Goal: Transaction & Acquisition: Purchase product/service

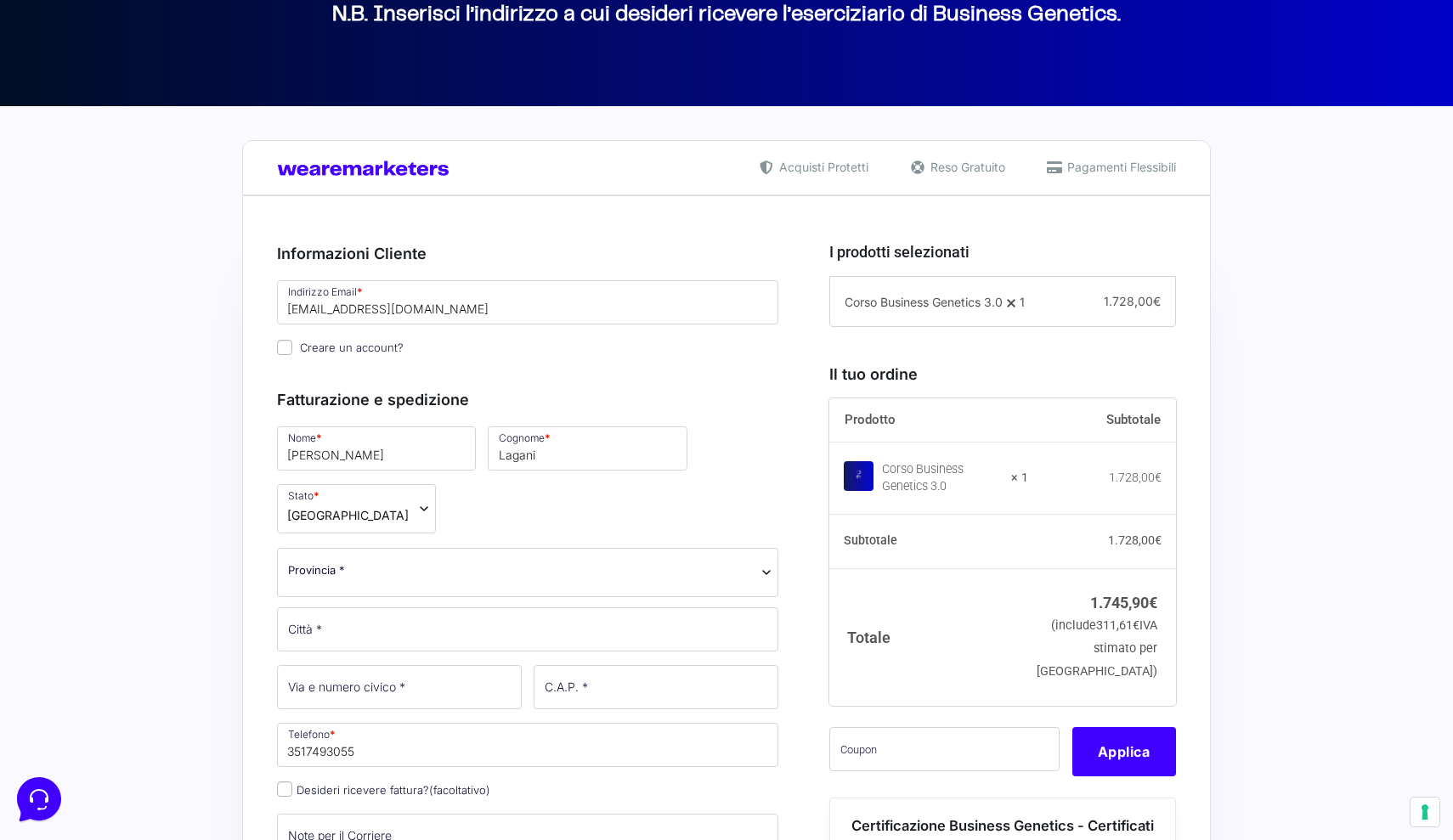
scroll to position [296, 0]
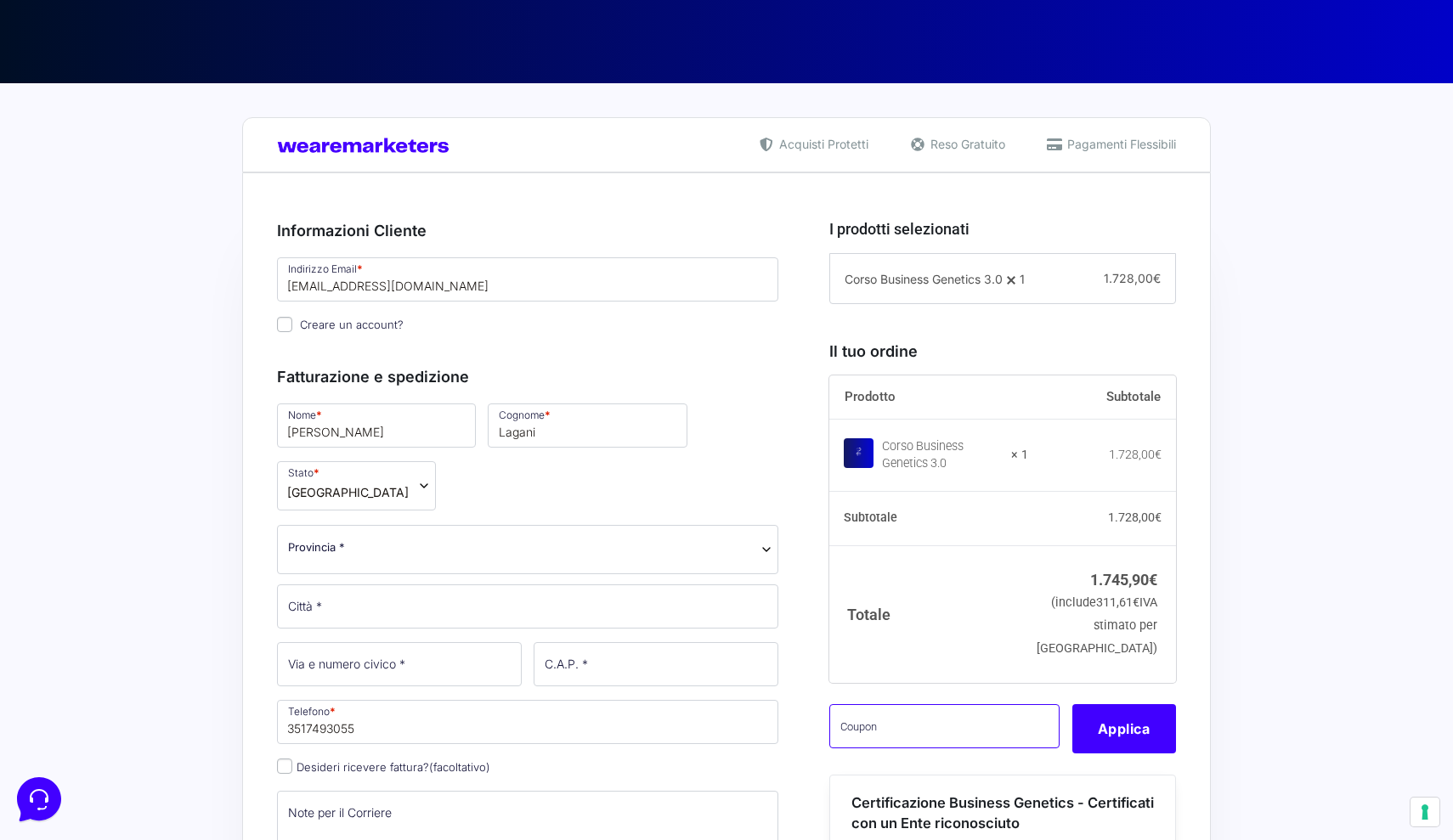
click at [902, 748] on input "text" at bounding box center [944, 727] width 231 height 44
paste input "CLIPRO200BG"
type input "CLIPRO200BG"
click at [1108, 754] on button "Applica" at bounding box center [1124, 729] width 104 height 49
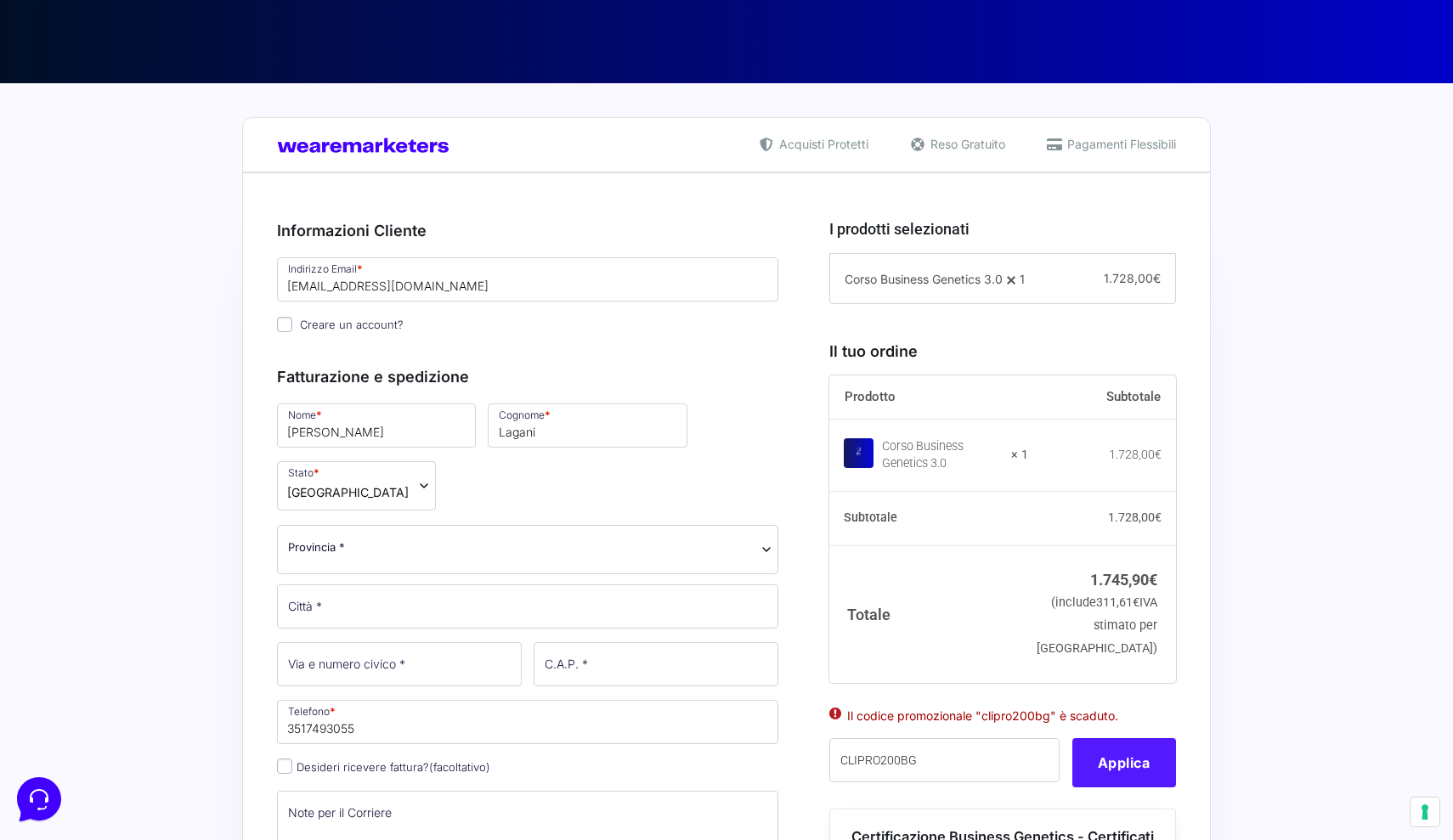
scroll to position [0, 0]
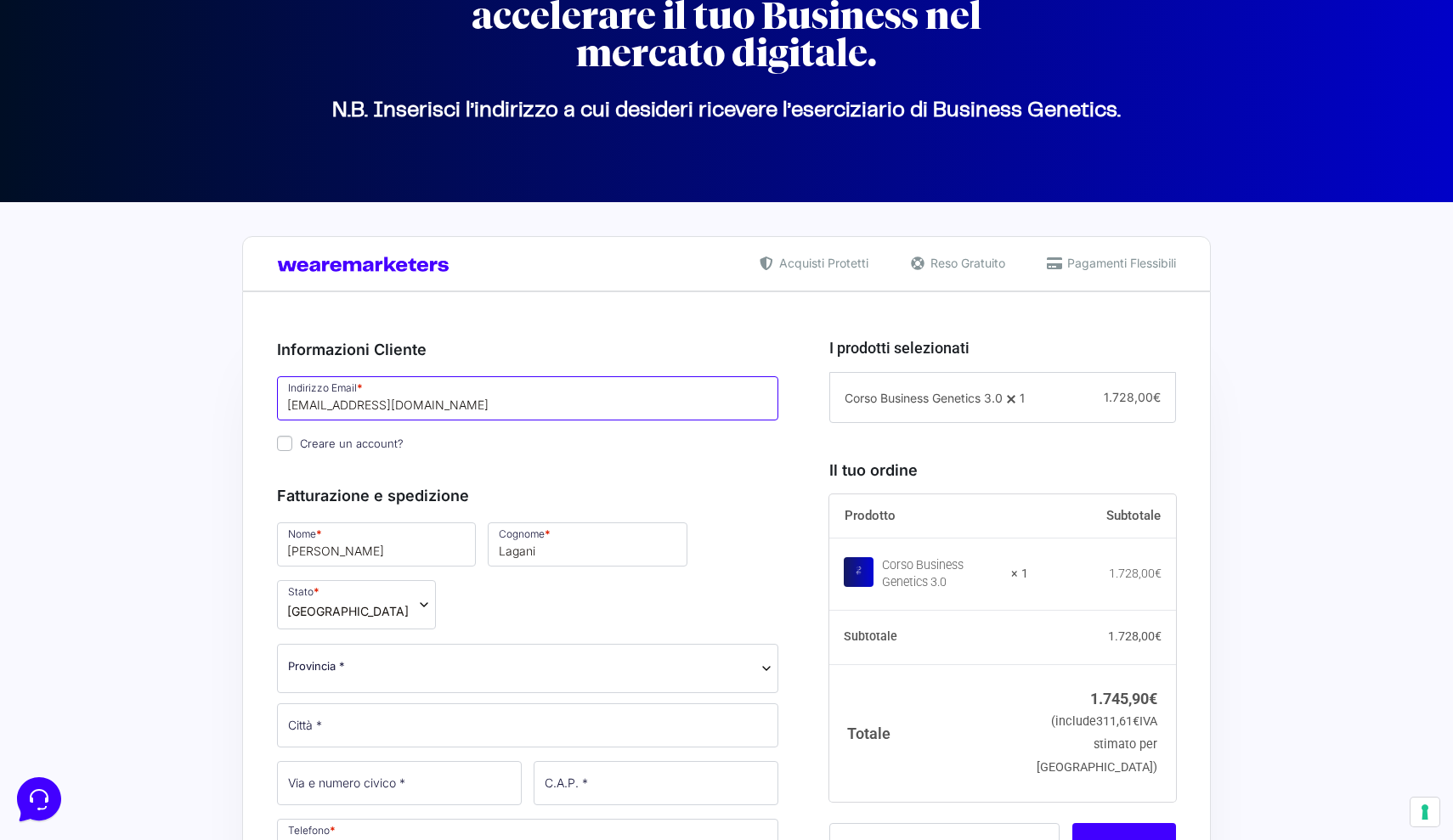
click at [370, 405] on input "[EMAIL_ADDRESS][DOMAIN_NAME]" at bounding box center [527, 398] width 501 height 44
click at [376, 617] on span "[GEOGRAPHIC_DATA]" at bounding box center [357, 605] width 159 height 49
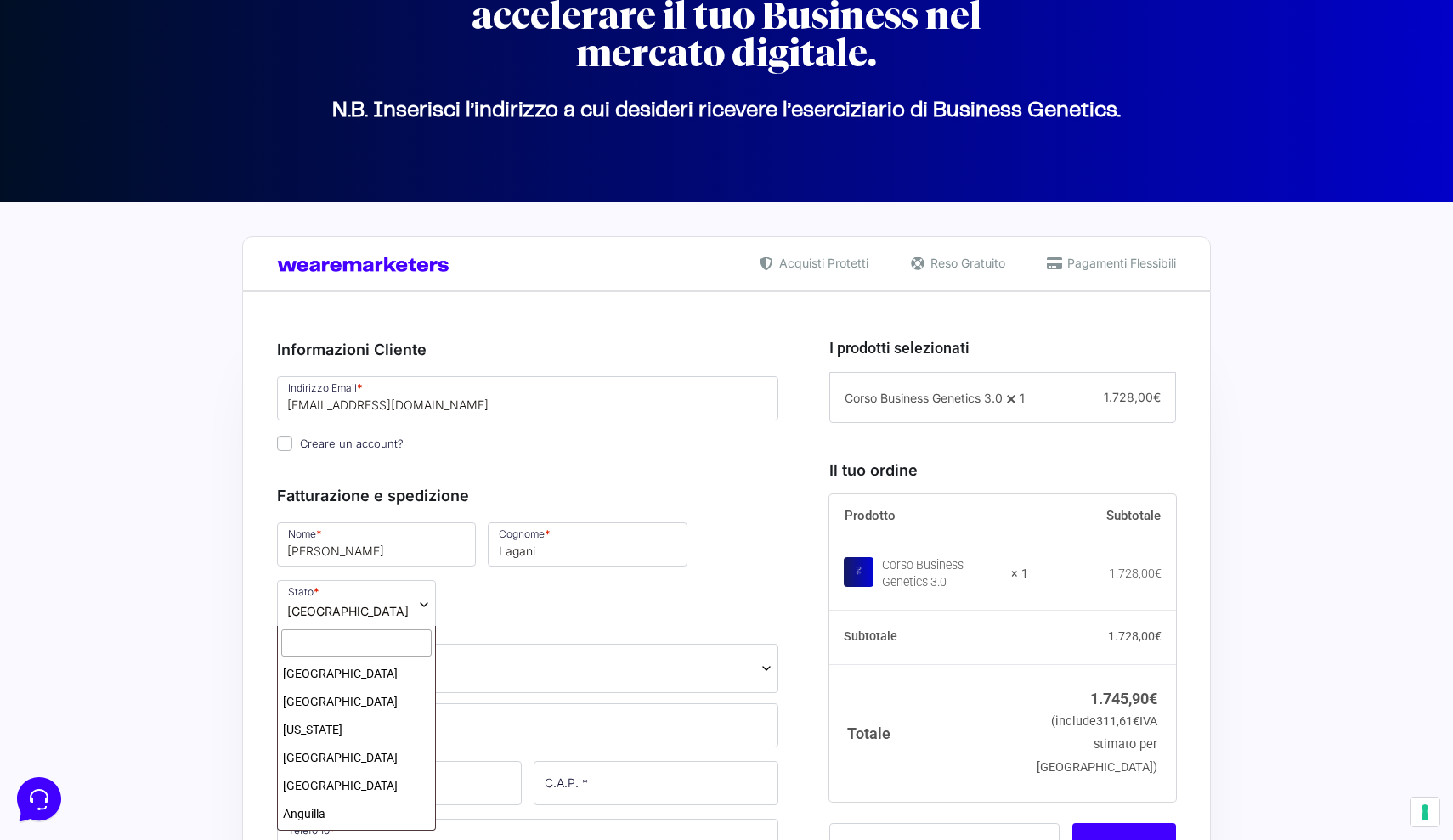
scroll to position [5363, 0]
click at [373, 647] on input "text" at bounding box center [357, 644] width 150 height 28
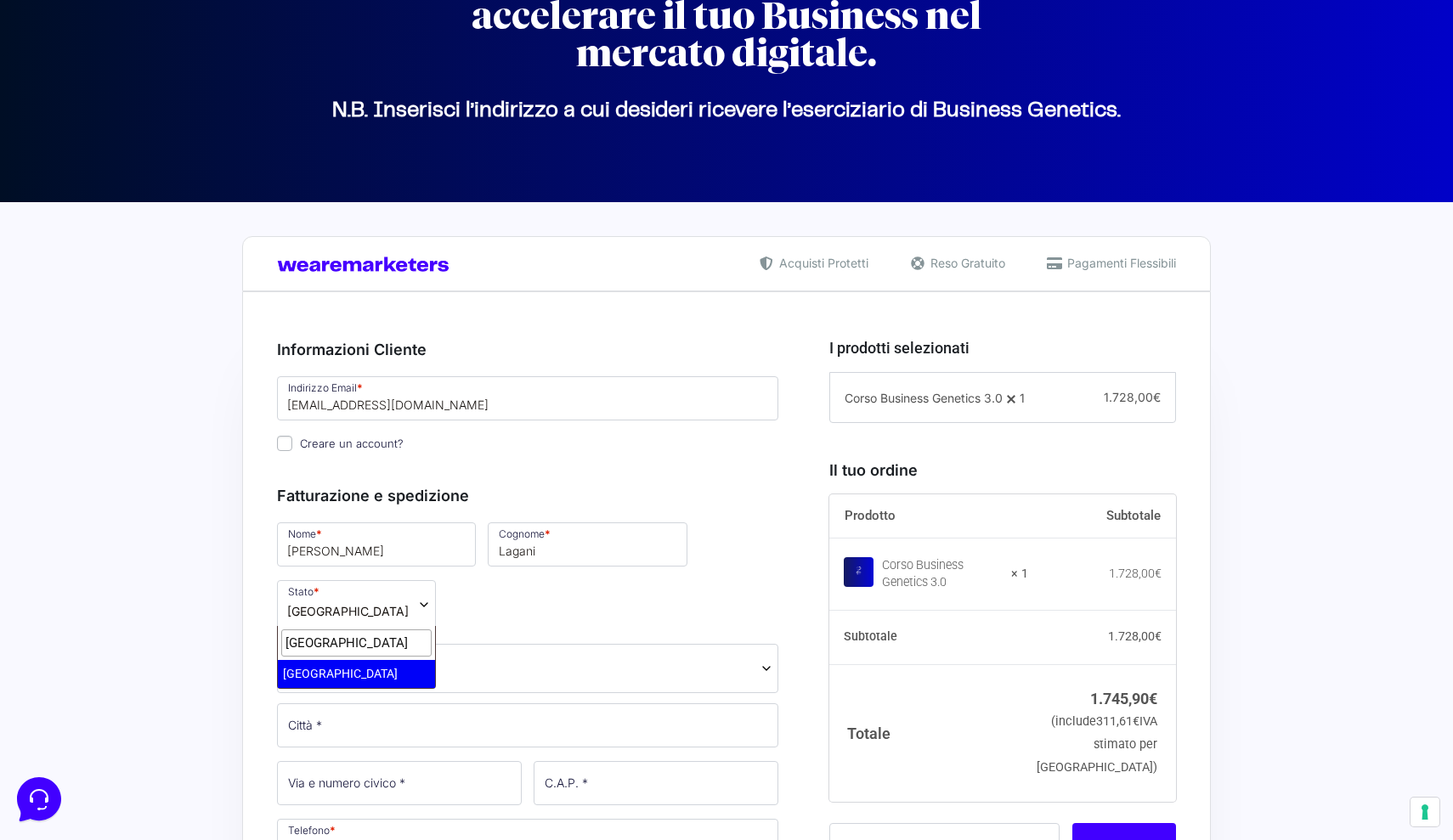
type input "italia"
select select "IT"
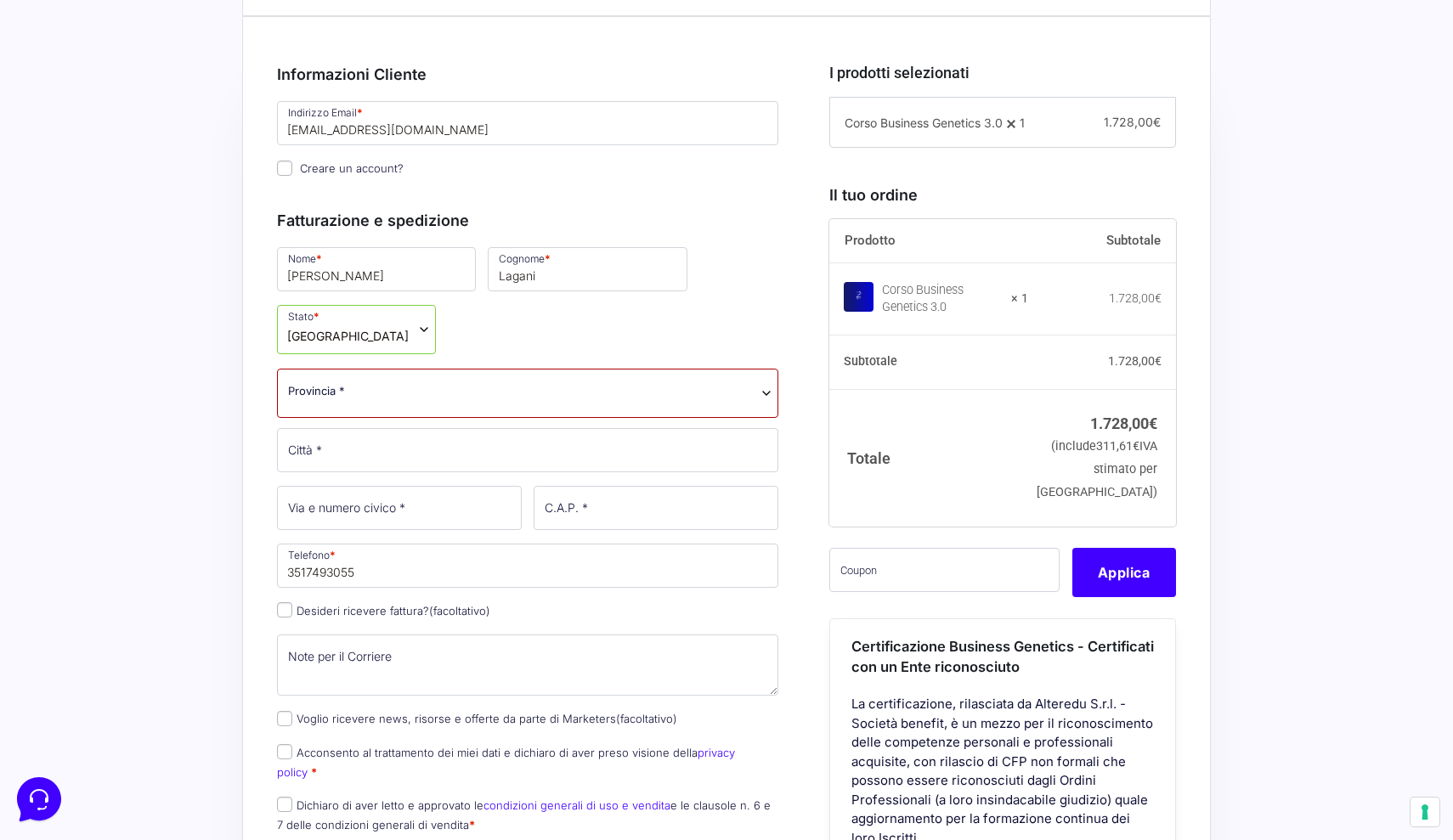
scroll to position [455, 0]
click at [969, 578] on input "text" at bounding box center [944, 569] width 231 height 44
paste input "CLIPRO200BG"
type input "CLIPRO200BG"
click at [1141, 596] on button "Applica" at bounding box center [1124, 570] width 104 height 49
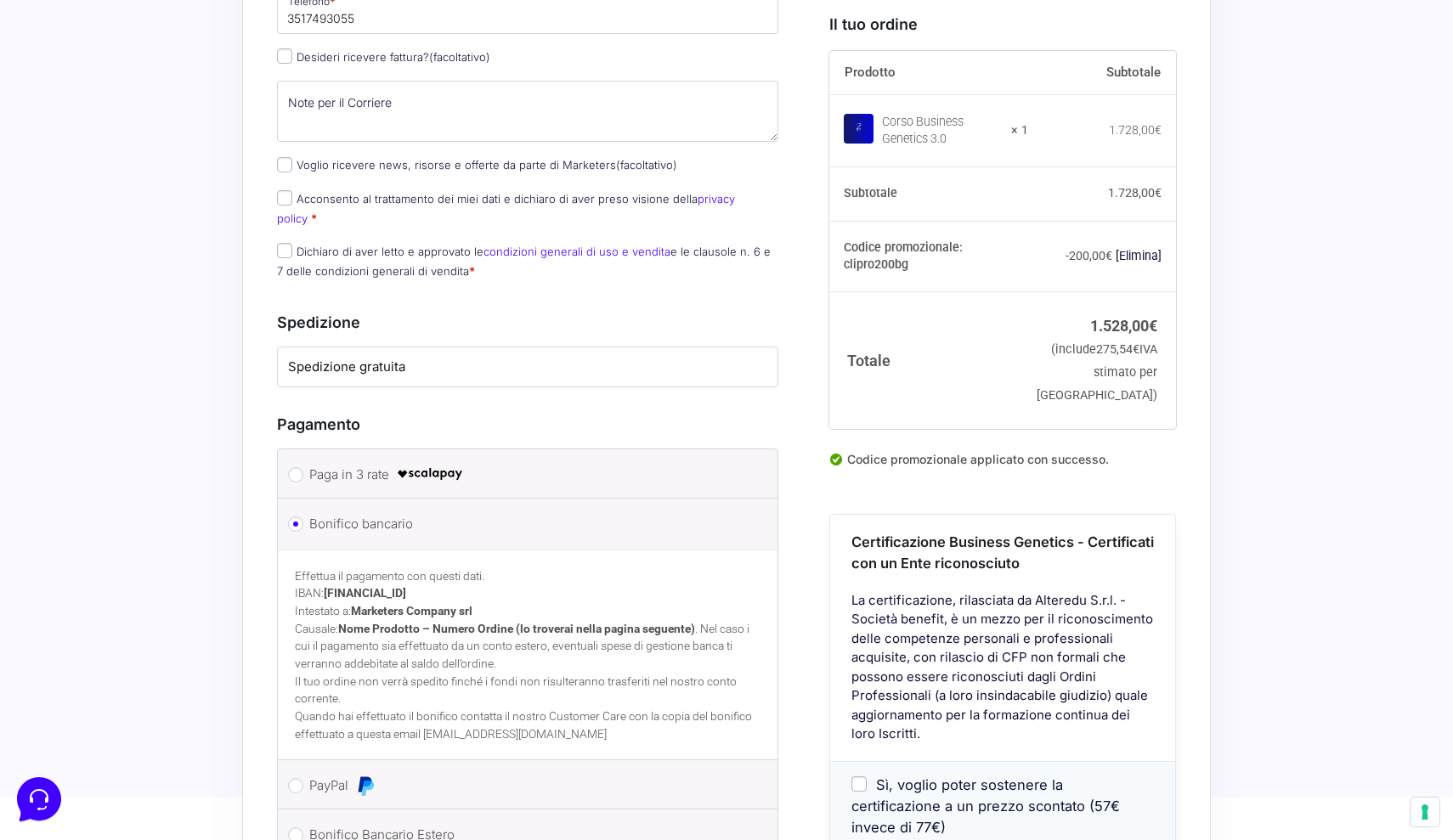
scroll to position [1011, 0]
click at [298, 463] on input "Paga in 3 rate" at bounding box center [295, 470] width 16 height 16
radio input "true"
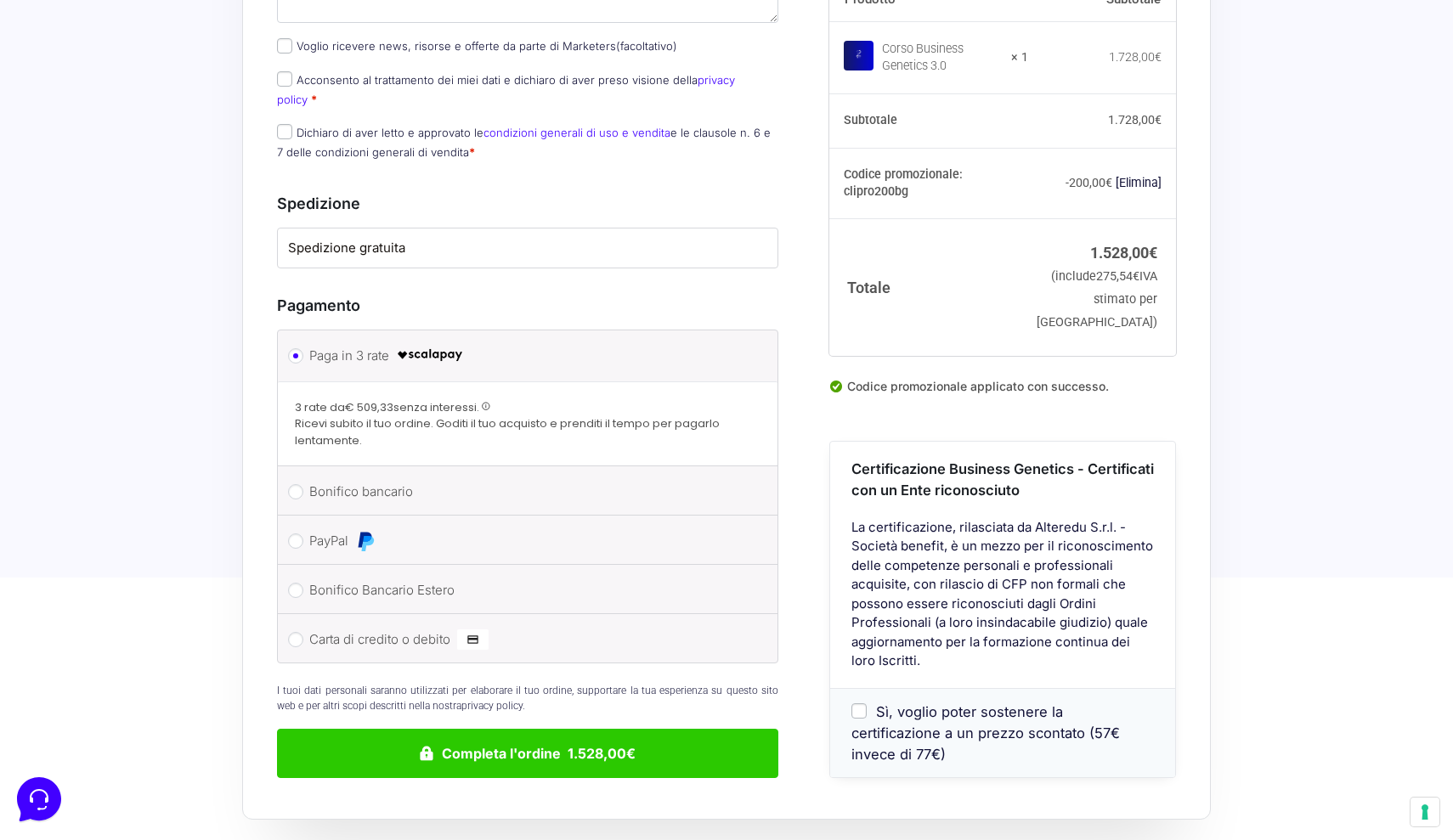
scroll to position [1128, 0]
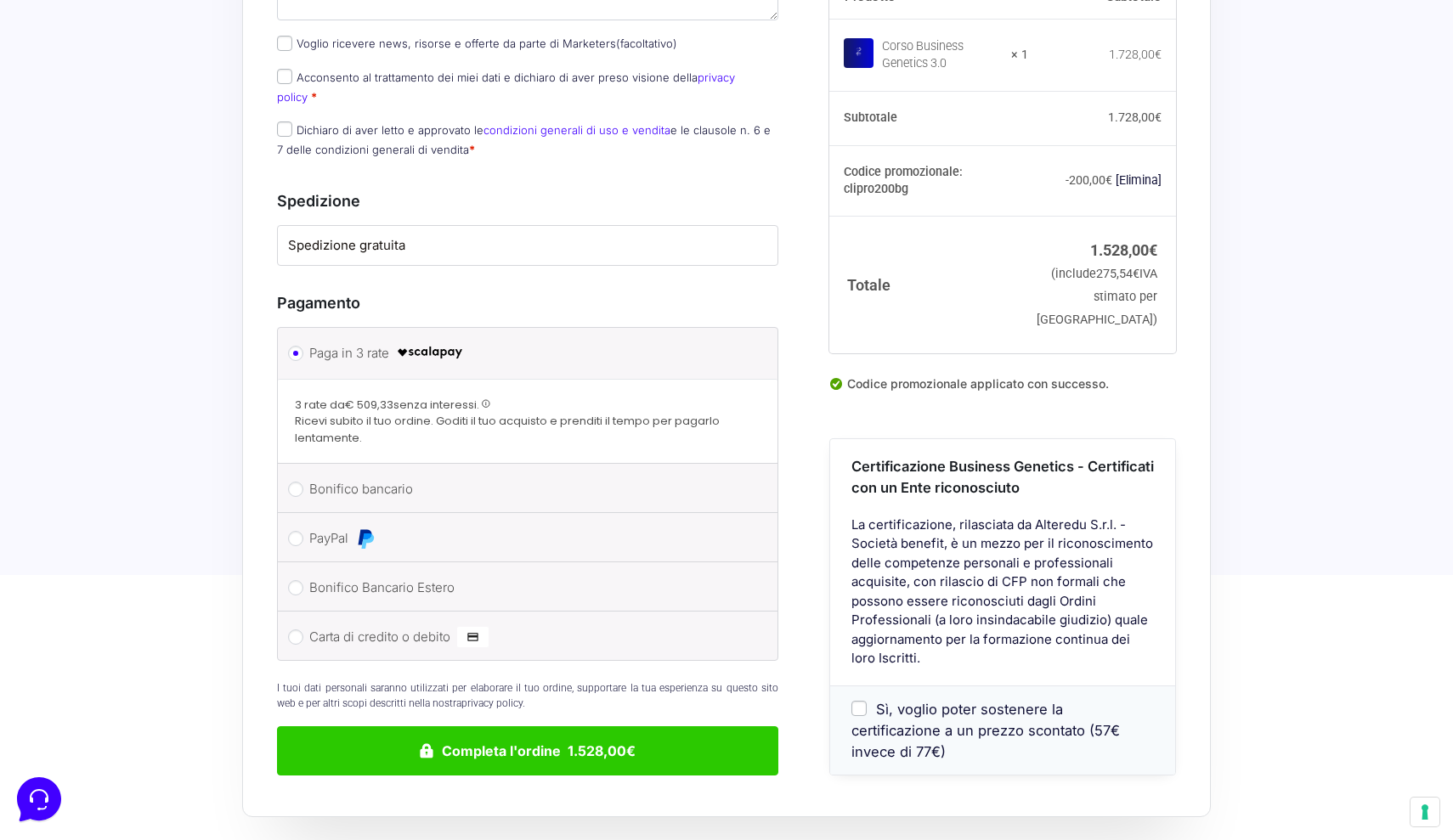
click at [790, 495] on div "Informazioni Cliente Hai già un account? Accedi Indirizzo Email * fabiolagani95…" at bounding box center [546, 71] width 540 height 1407
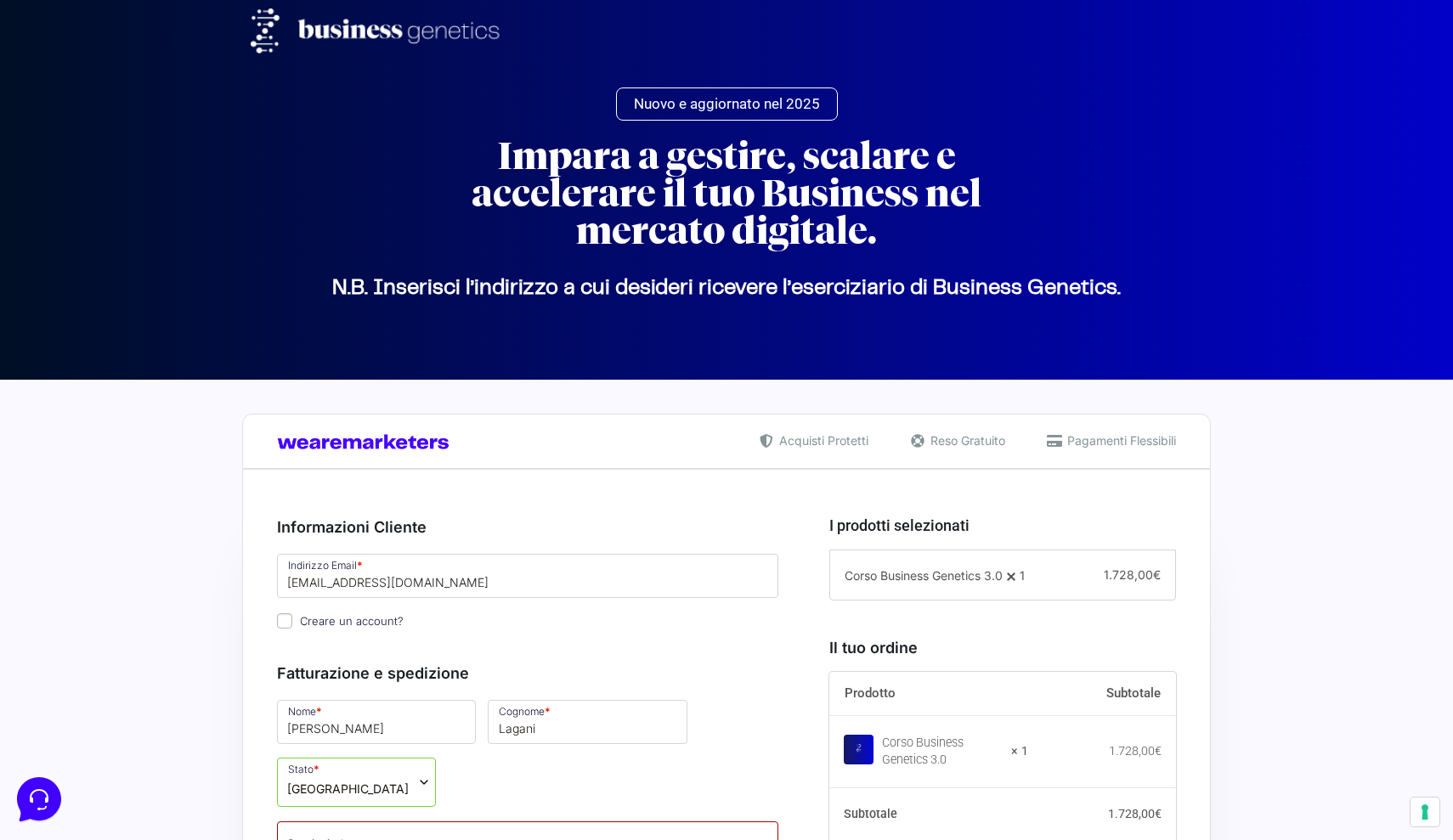
scroll to position [0, 0]
